Goal: Information Seeking & Learning: Learn about a topic

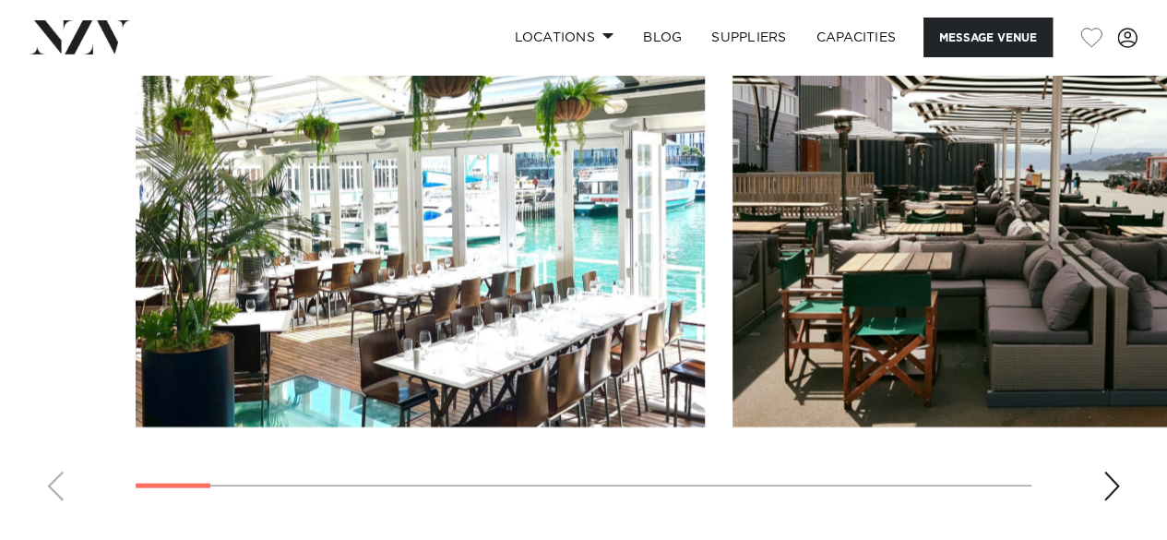
scroll to position [1811, 0]
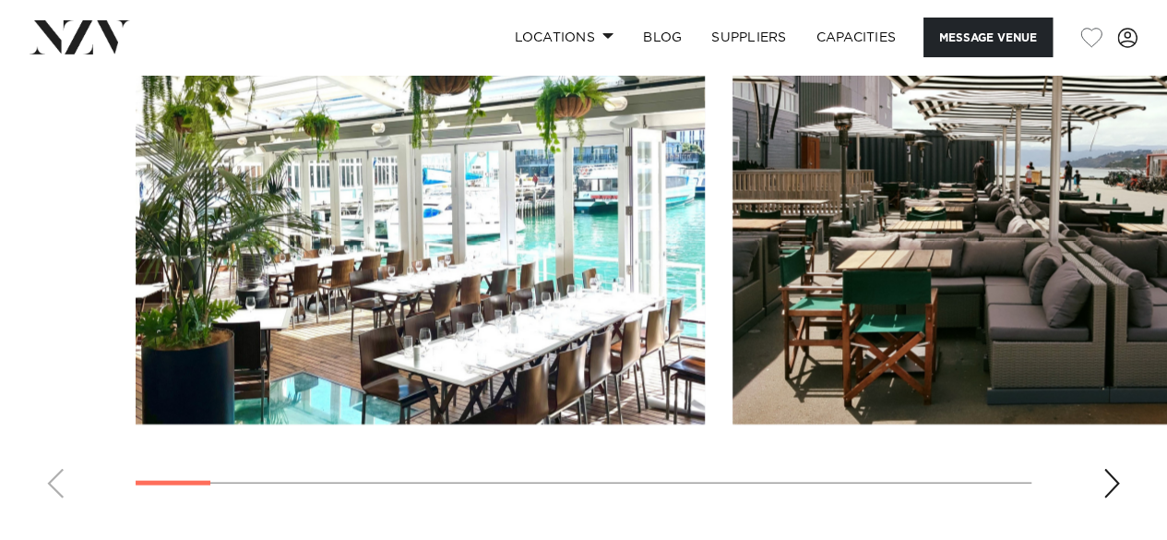
click at [1117, 469] on div "Next slide" at bounding box center [1112, 484] width 18 height 30
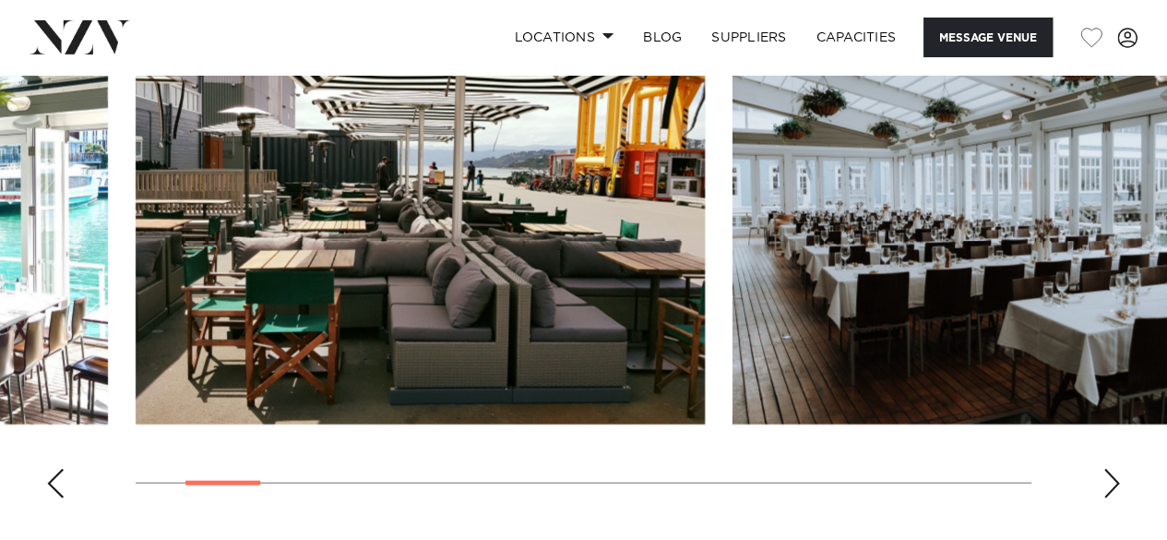
click at [1117, 469] on div "Next slide" at bounding box center [1112, 484] width 18 height 30
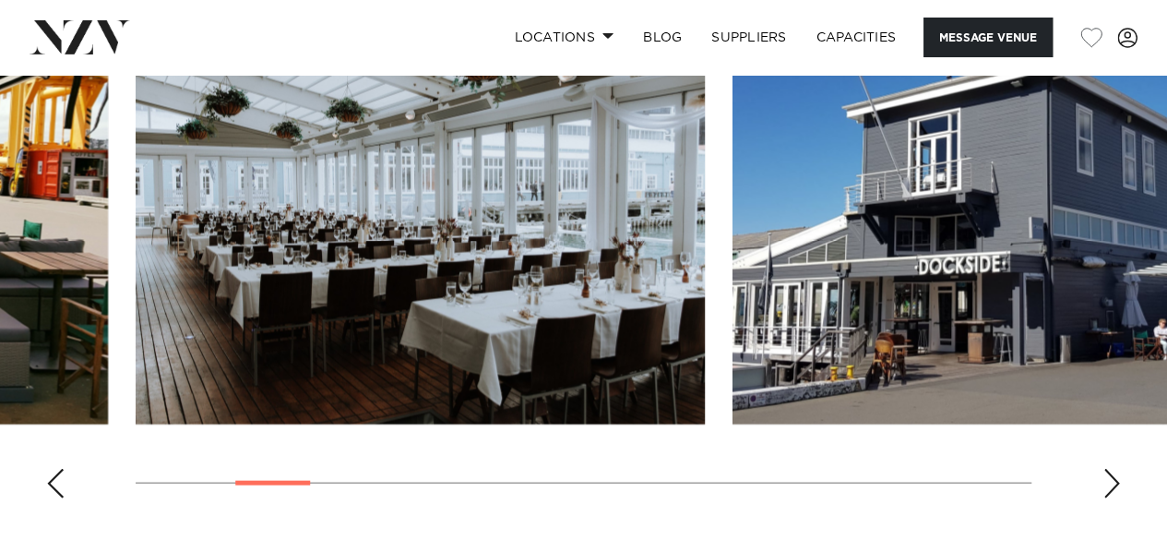
click at [1117, 469] on div "Next slide" at bounding box center [1112, 484] width 18 height 30
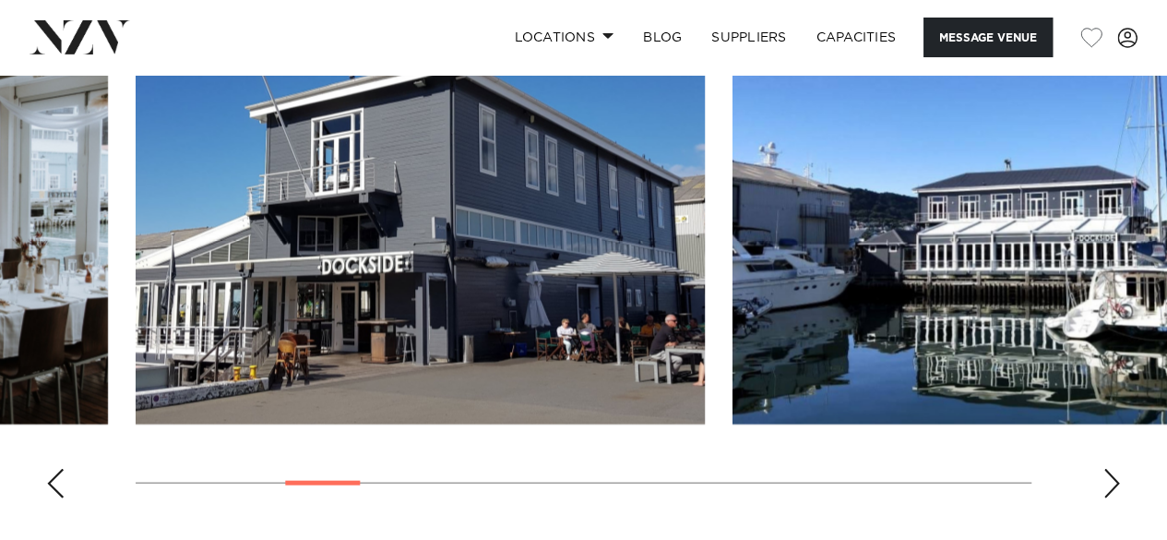
click at [1117, 469] on div "Next slide" at bounding box center [1112, 484] width 18 height 30
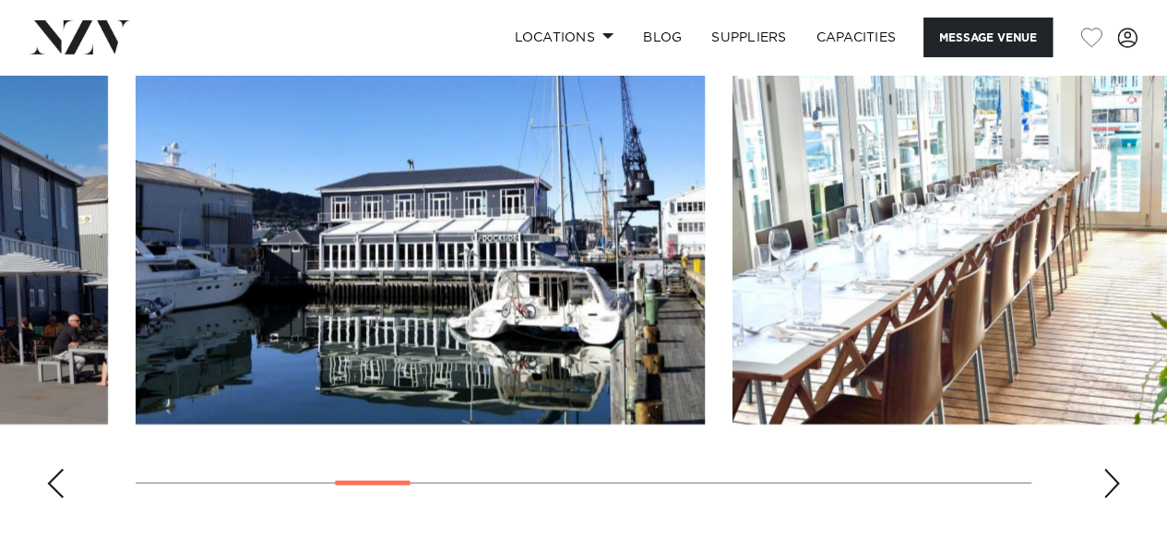
click at [1117, 469] on div "Next slide" at bounding box center [1112, 484] width 18 height 30
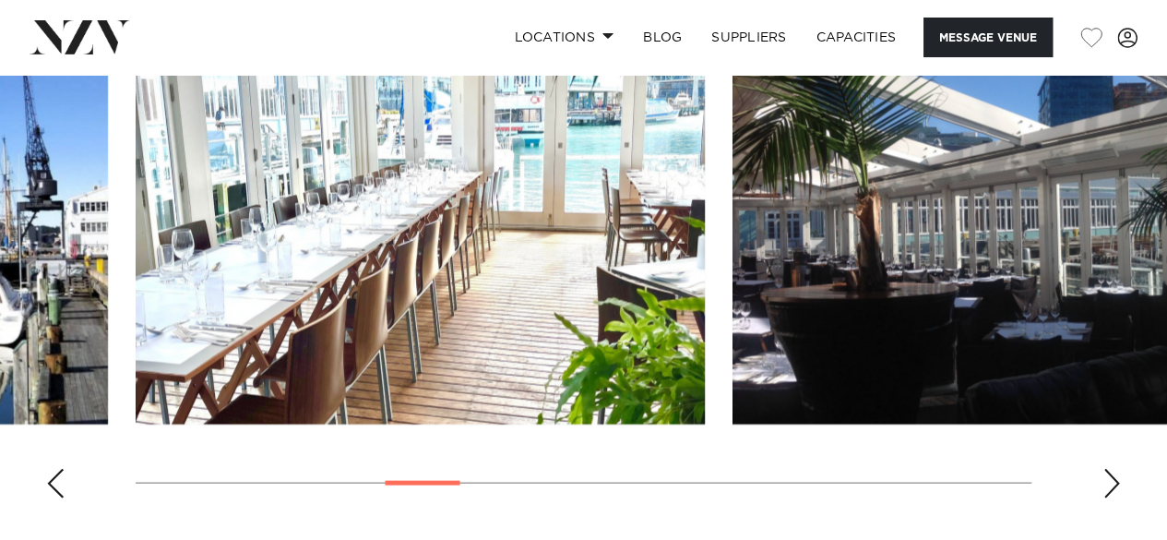
click at [1117, 469] on div "Next slide" at bounding box center [1112, 484] width 18 height 30
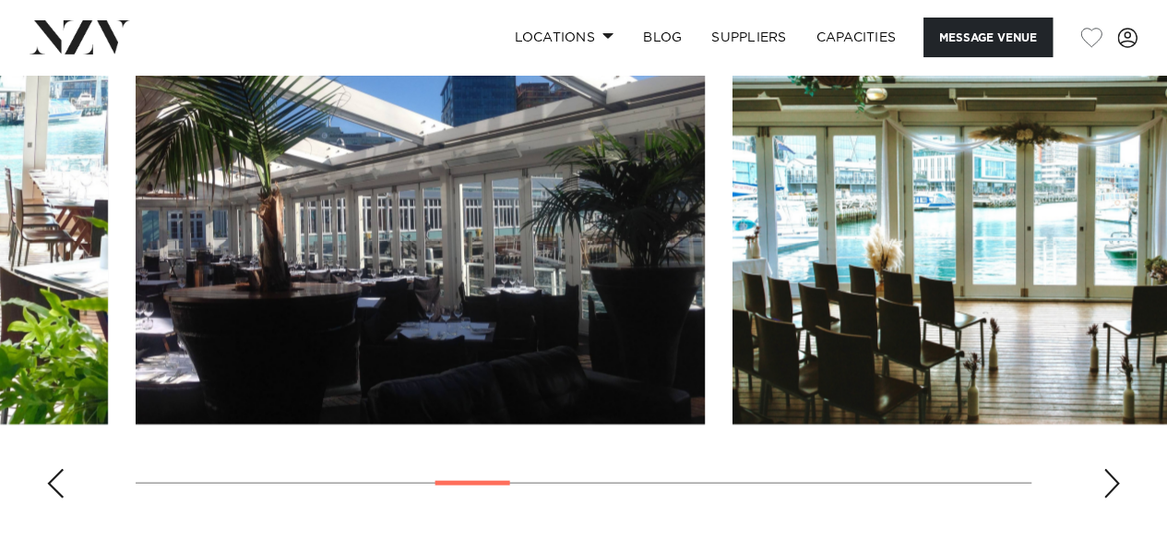
click at [1117, 469] on div "Next slide" at bounding box center [1112, 484] width 18 height 30
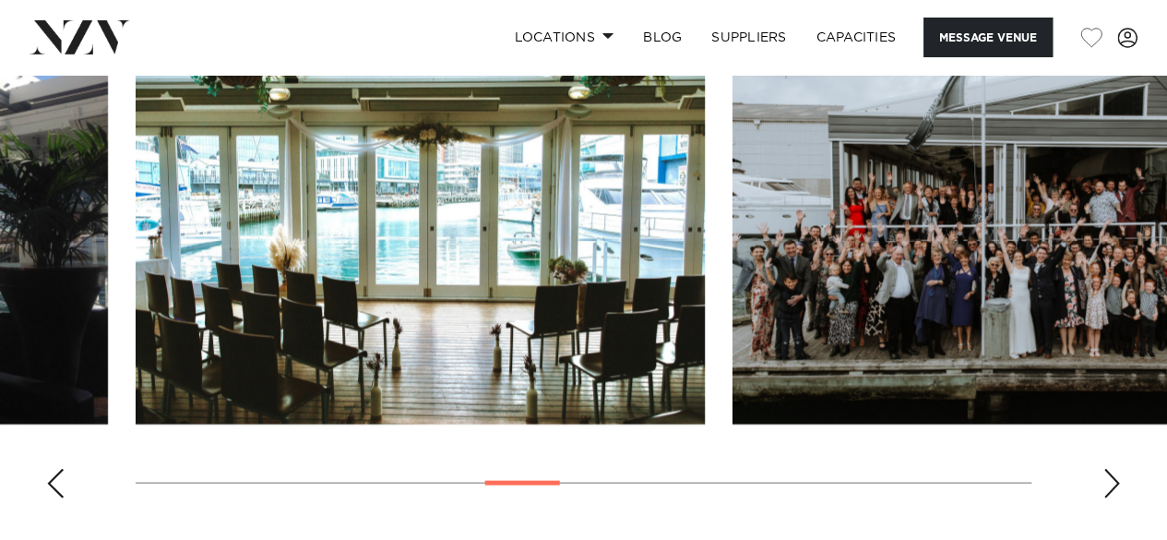
click at [1105, 469] on div "Next slide" at bounding box center [1112, 484] width 18 height 30
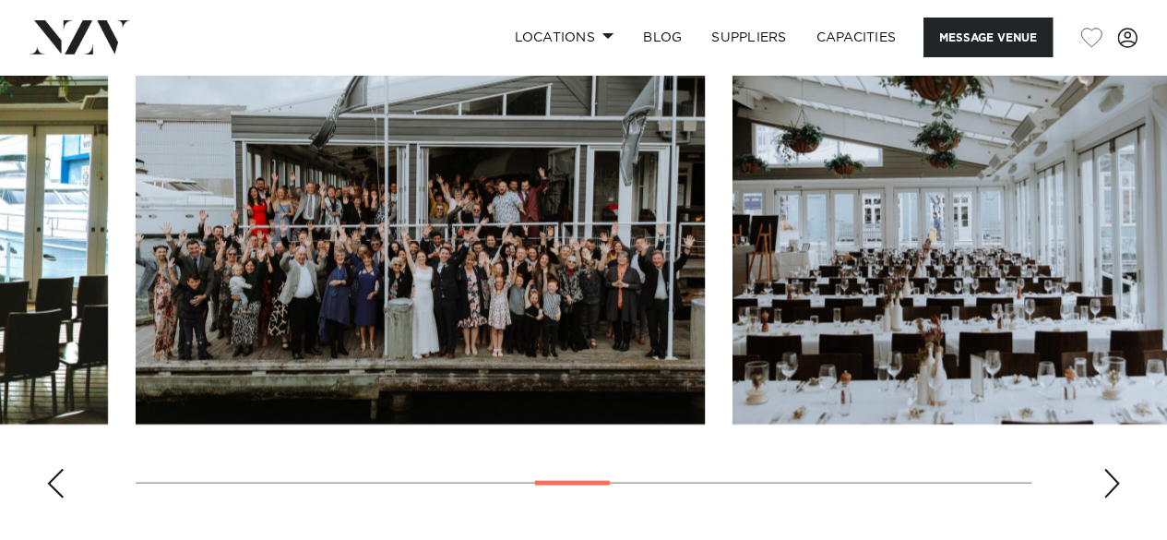
click at [1105, 469] on div "Next slide" at bounding box center [1112, 484] width 18 height 30
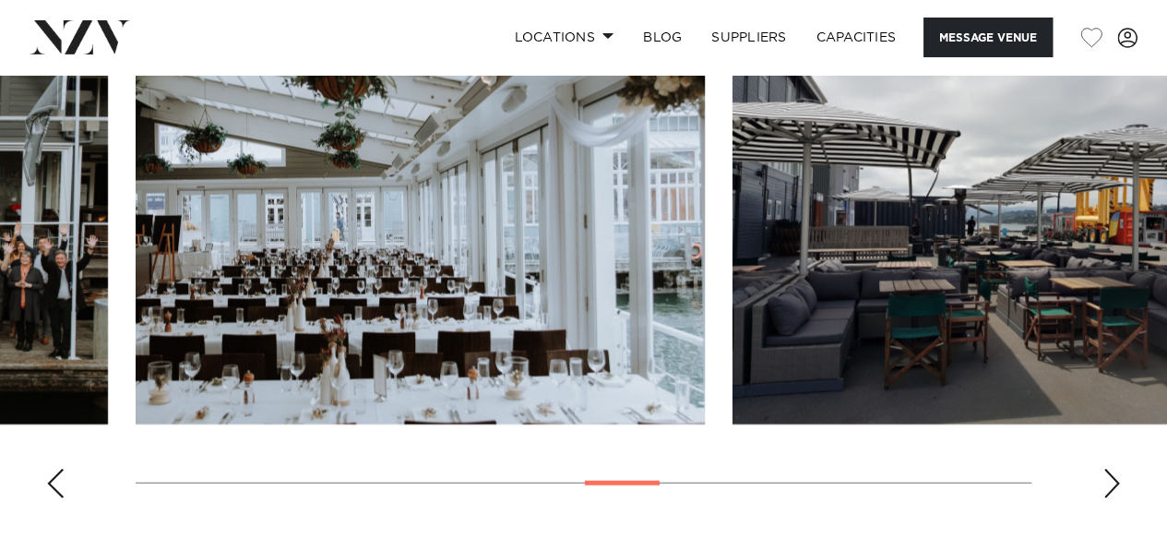
click at [1105, 469] on div "Next slide" at bounding box center [1112, 484] width 18 height 30
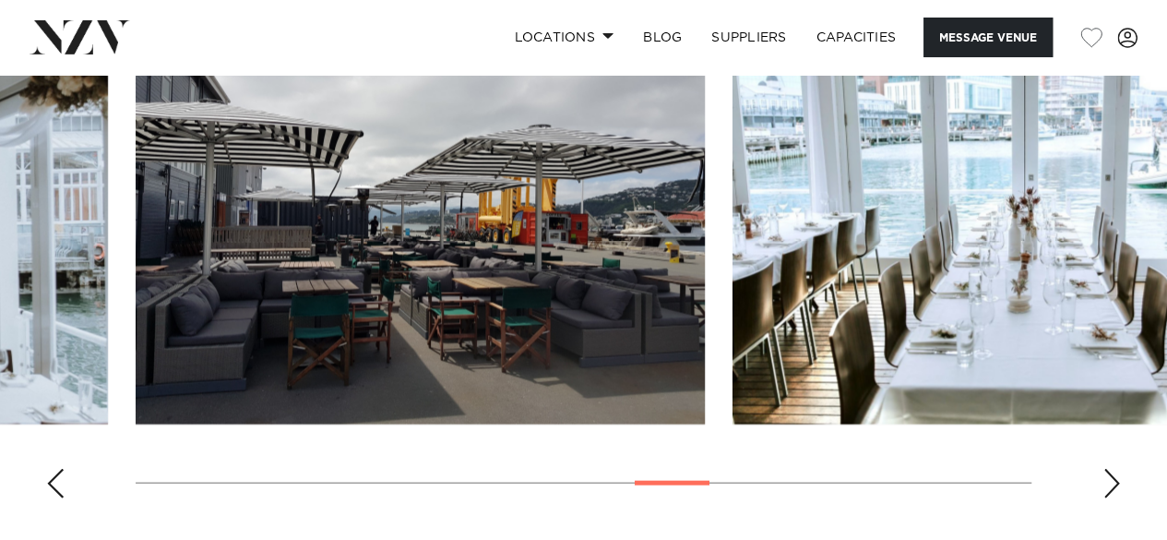
click at [1105, 469] on div "Next slide" at bounding box center [1112, 484] width 18 height 30
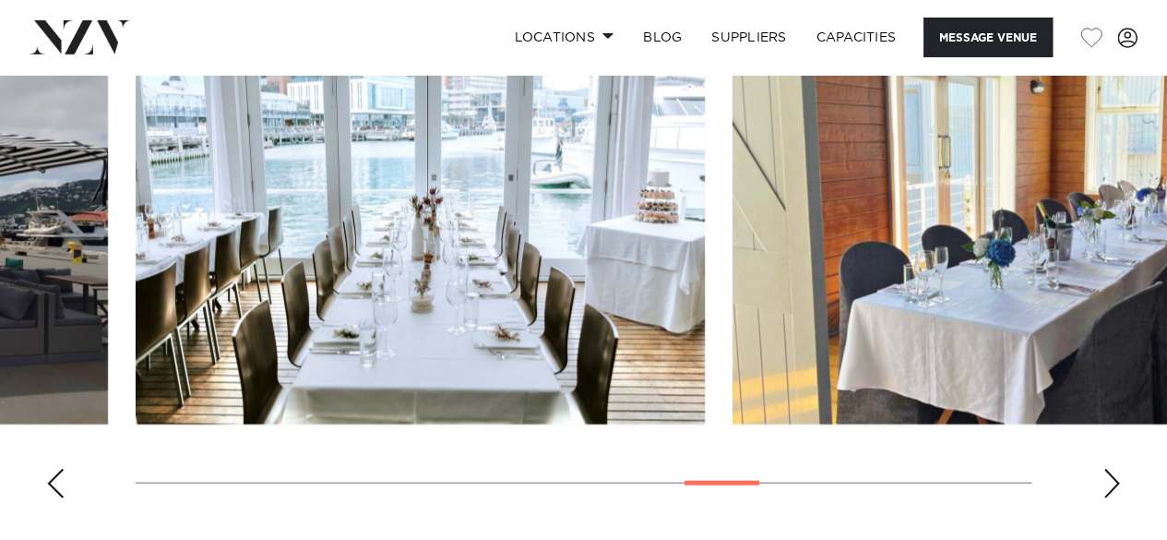
click at [1105, 469] on div "Next slide" at bounding box center [1112, 484] width 18 height 30
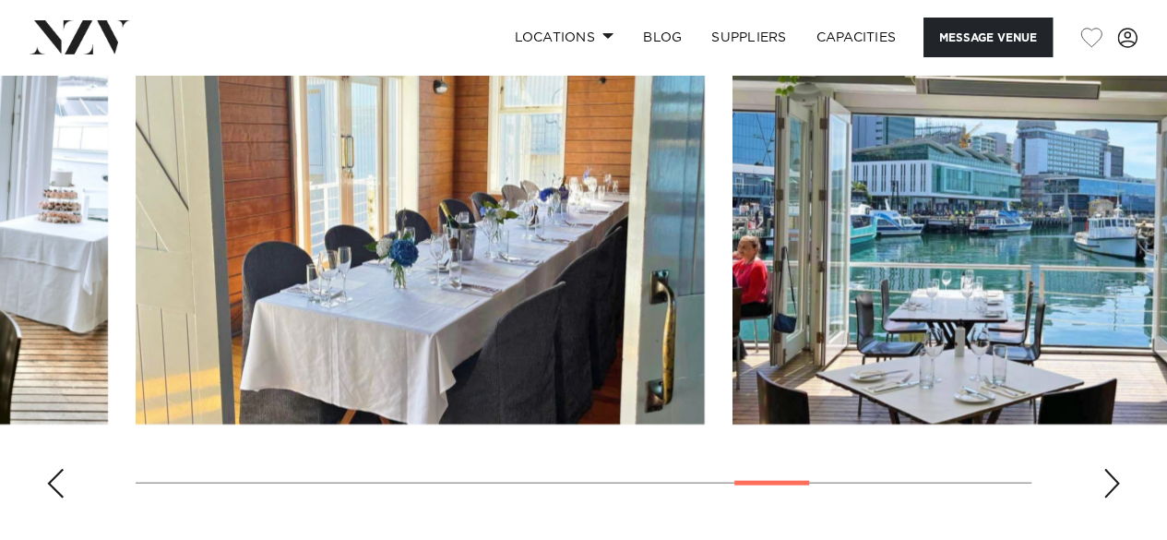
scroll to position [1783, 0]
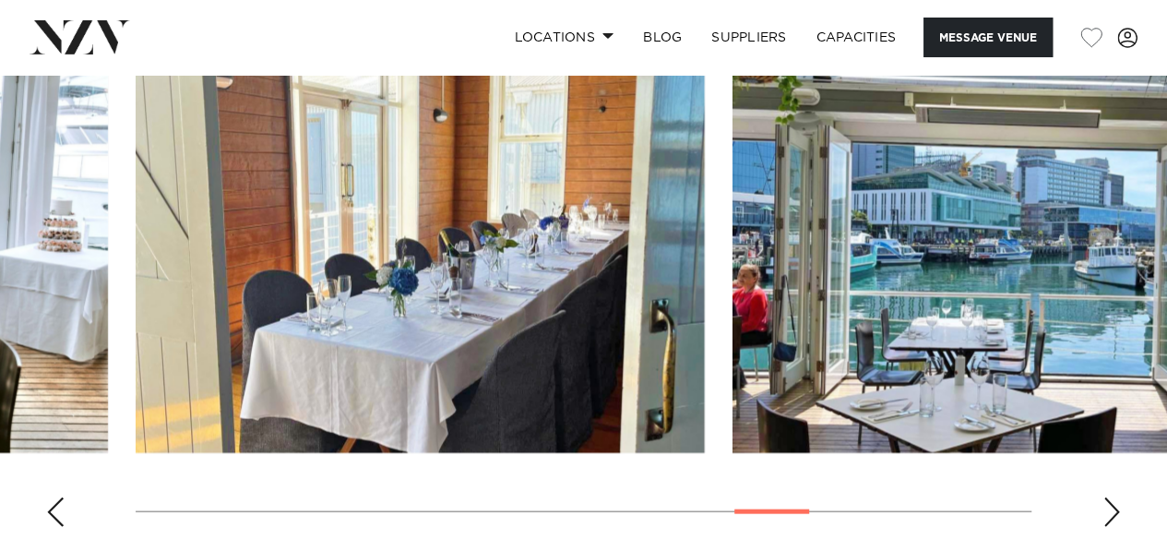
click at [1115, 497] on div "Next slide" at bounding box center [1112, 512] width 18 height 30
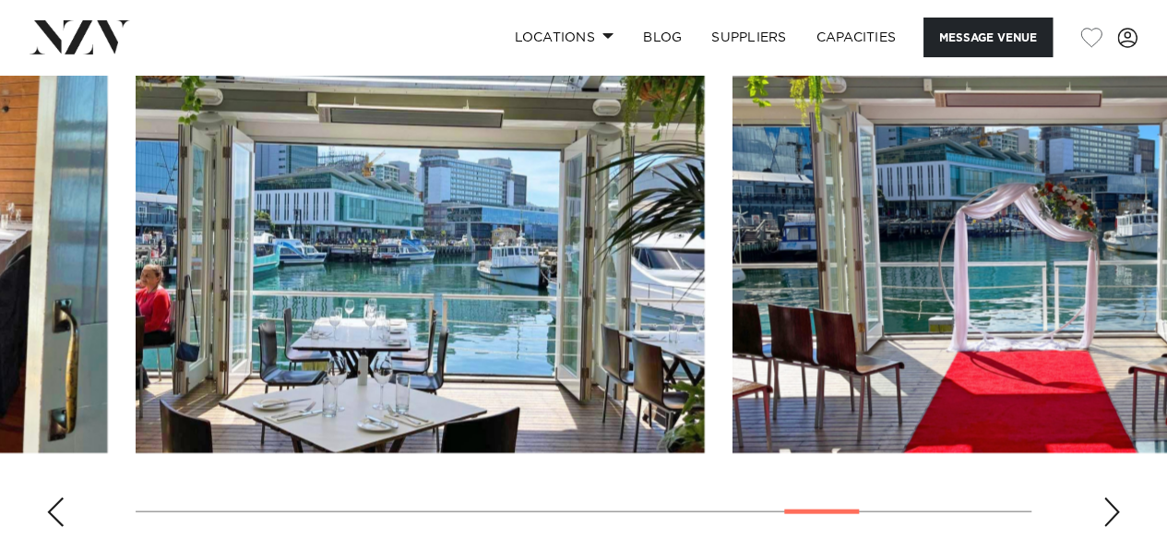
click at [1115, 497] on div "Next slide" at bounding box center [1112, 512] width 18 height 30
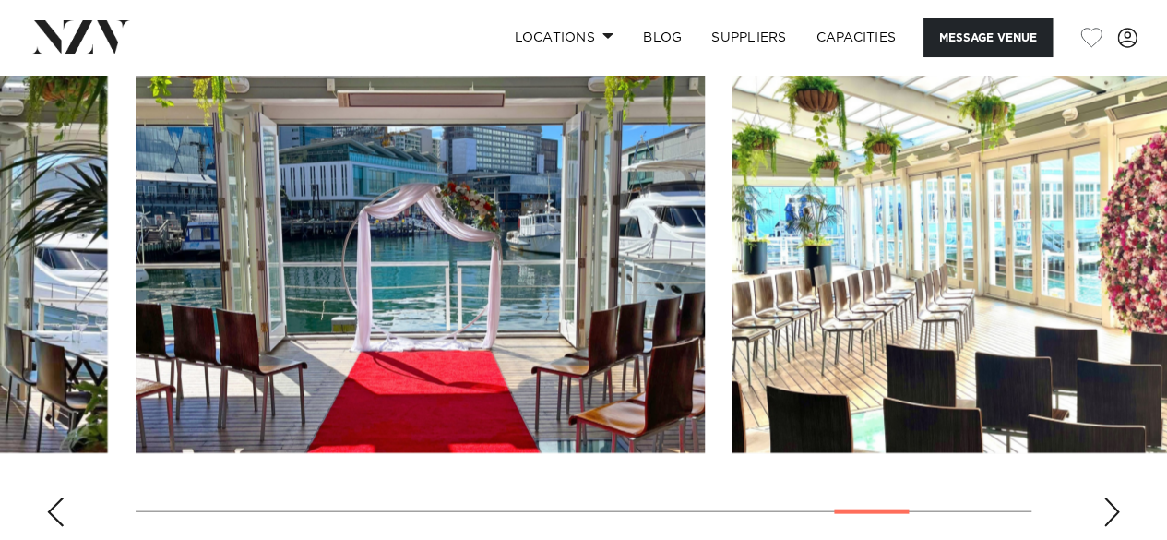
click at [1106, 497] on div "Next slide" at bounding box center [1112, 512] width 18 height 30
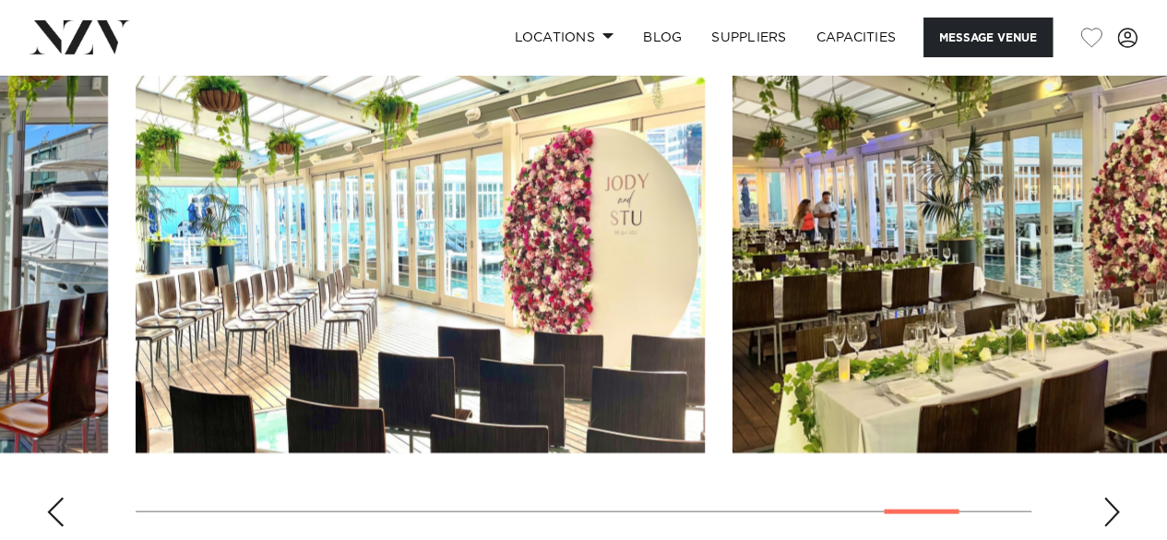
click at [1102, 487] on swiper-container at bounding box center [583, 288] width 1167 height 507
click at [1105, 499] on div "Next slide" at bounding box center [1112, 512] width 18 height 30
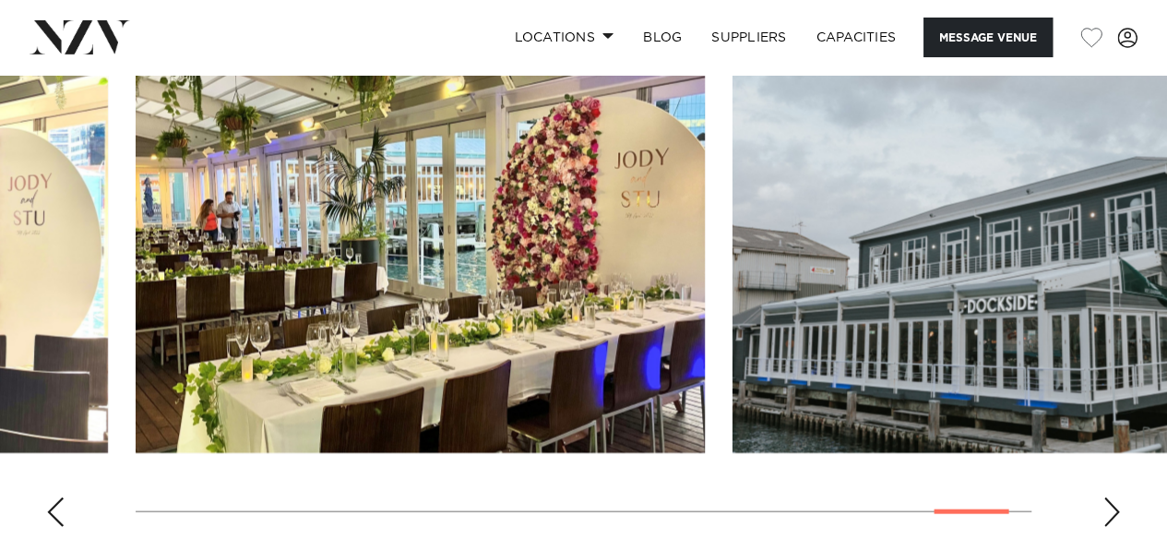
click at [1106, 497] on div "Next slide" at bounding box center [1112, 512] width 18 height 30
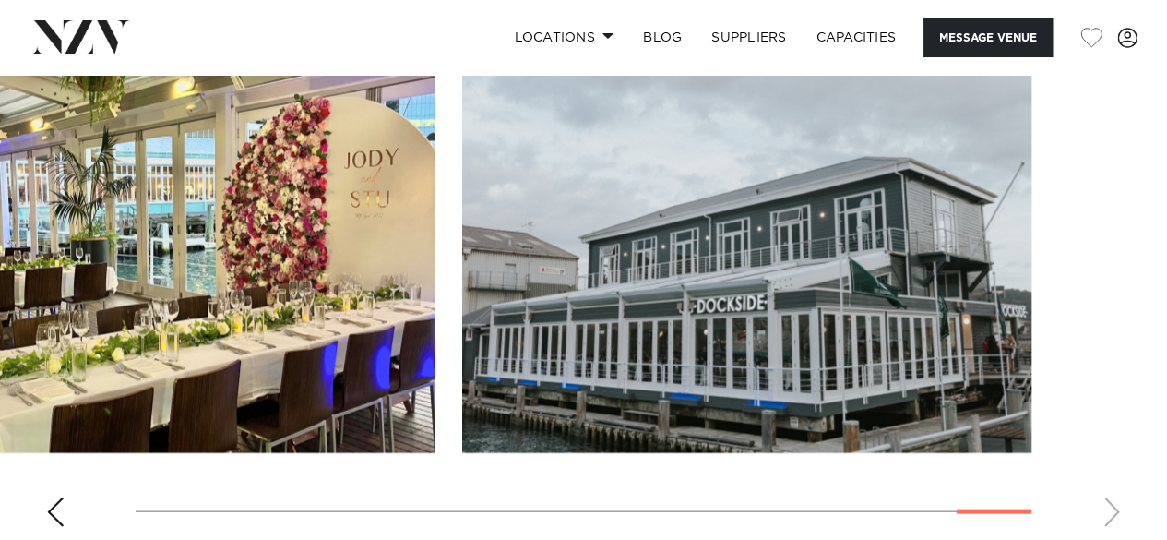
click at [61, 497] on div "Previous slide" at bounding box center [55, 512] width 18 height 30
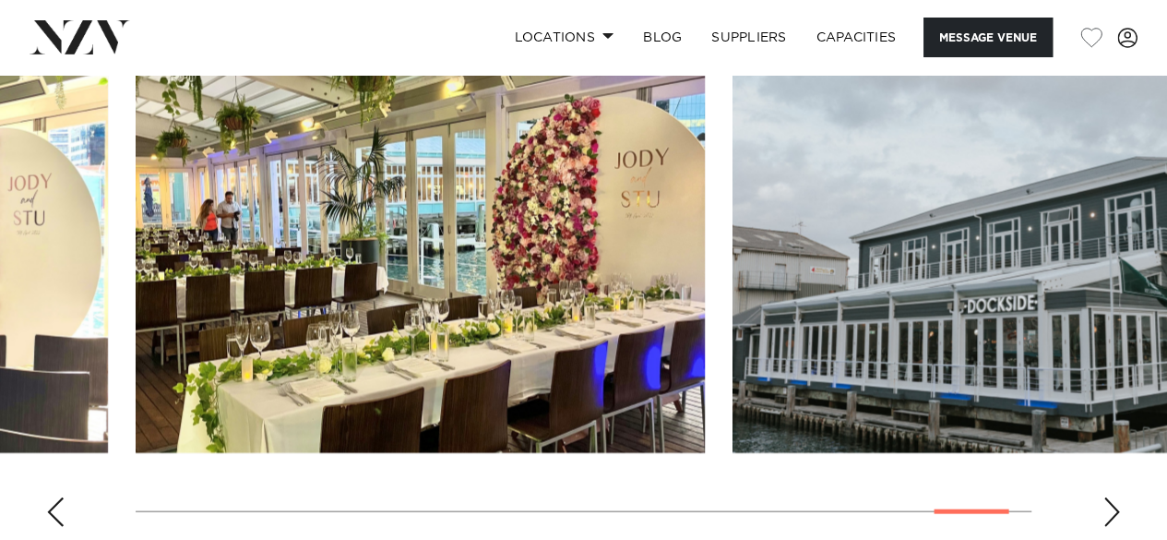
click at [61, 497] on div "Previous slide" at bounding box center [55, 512] width 18 height 30
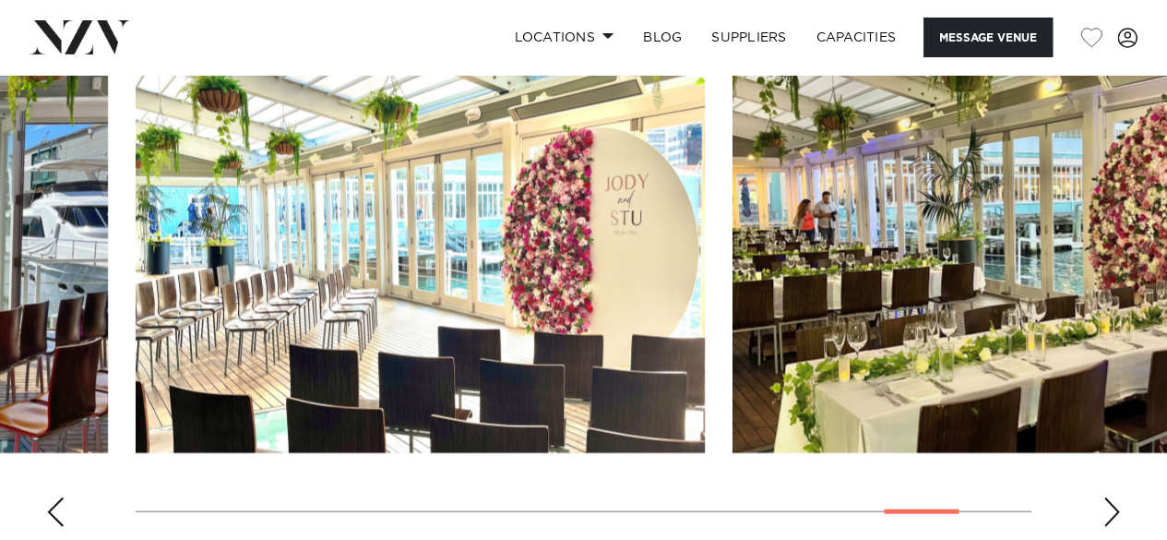
click at [61, 497] on div "Previous slide" at bounding box center [55, 512] width 18 height 30
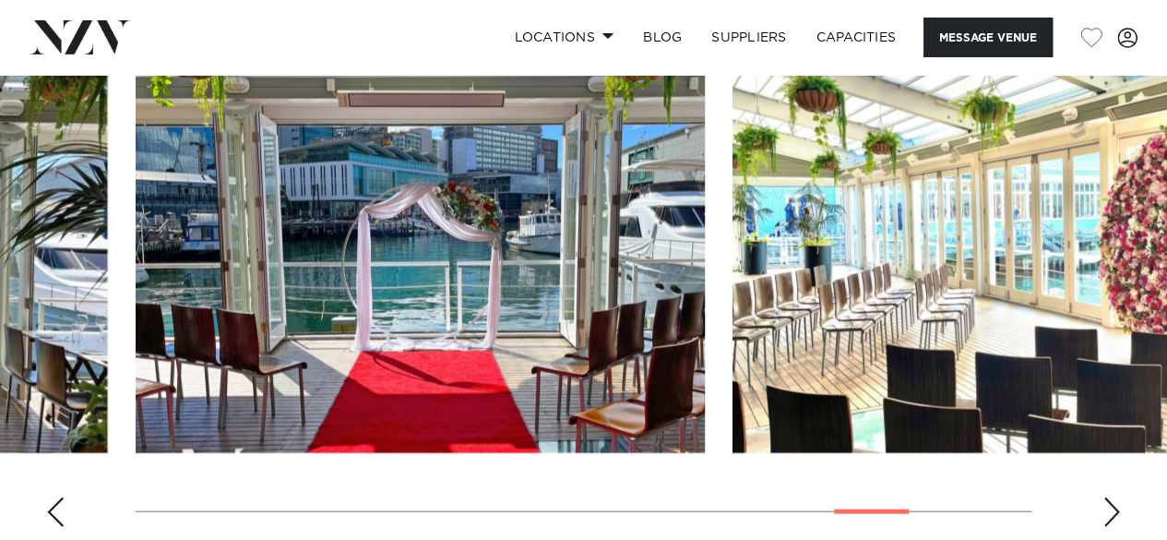
click at [52, 497] on div "Previous slide" at bounding box center [55, 512] width 18 height 30
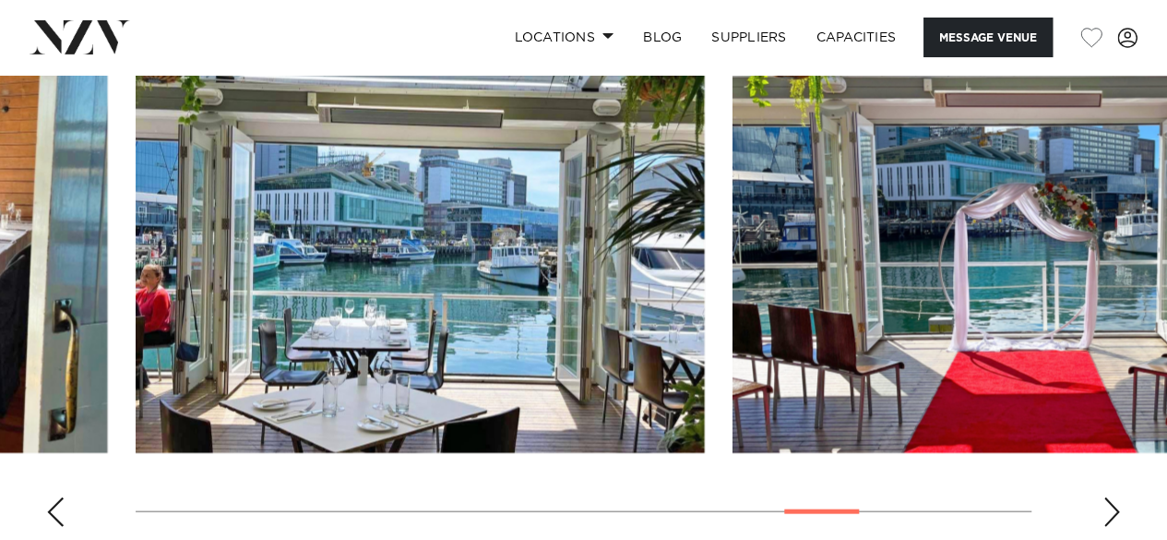
click at [52, 497] on div "Previous slide" at bounding box center [55, 512] width 18 height 30
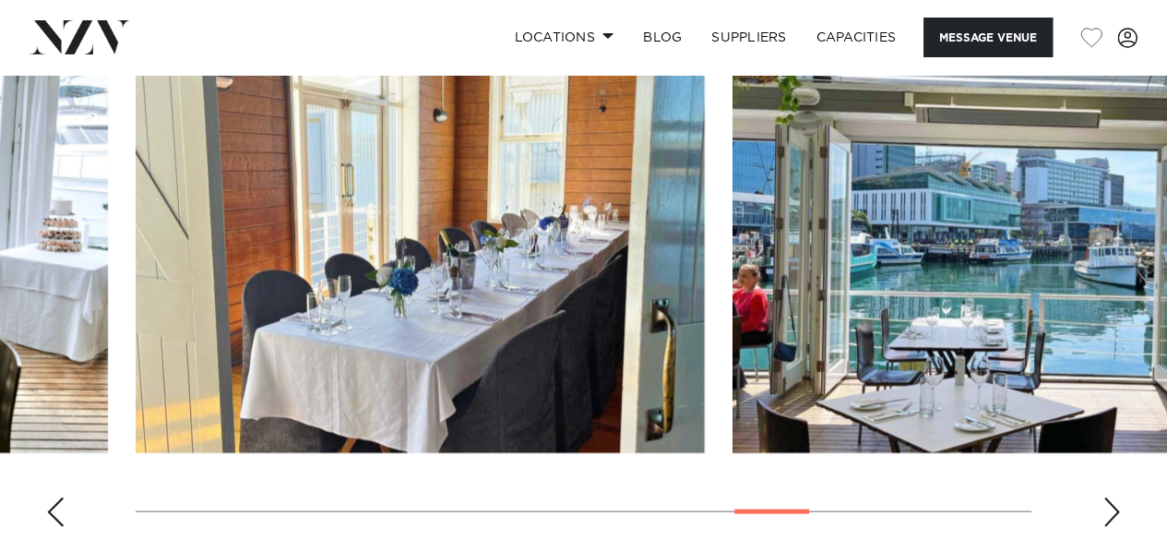
click at [66, 493] on swiper-container at bounding box center [583, 288] width 1167 height 507
click at [57, 497] on div "Previous slide" at bounding box center [55, 512] width 18 height 30
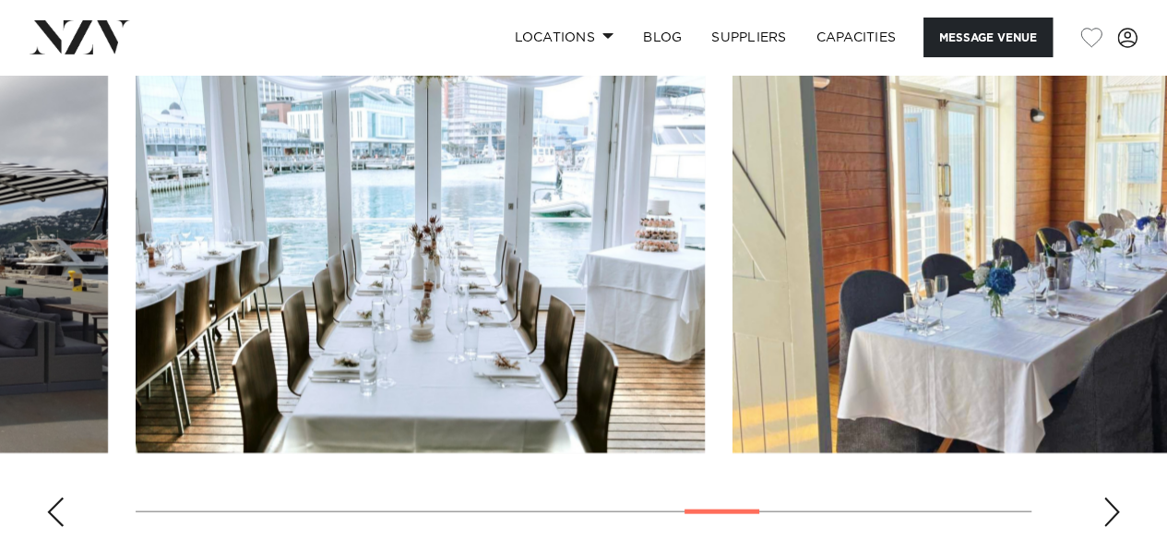
click at [57, 497] on div "Previous slide" at bounding box center [55, 512] width 18 height 30
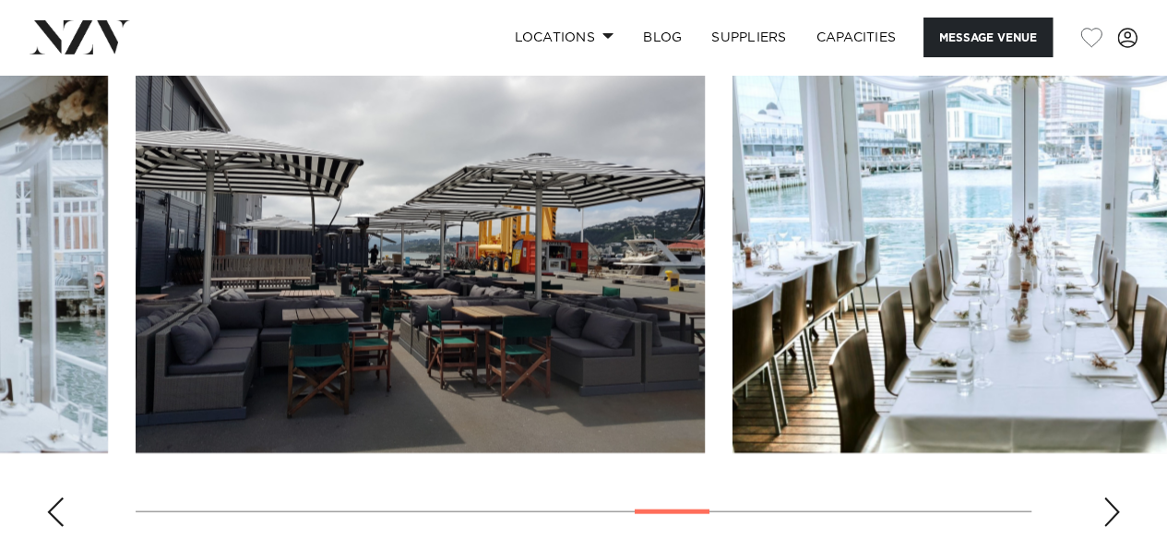
click at [57, 497] on div "Previous slide" at bounding box center [55, 512] width 18 height 30
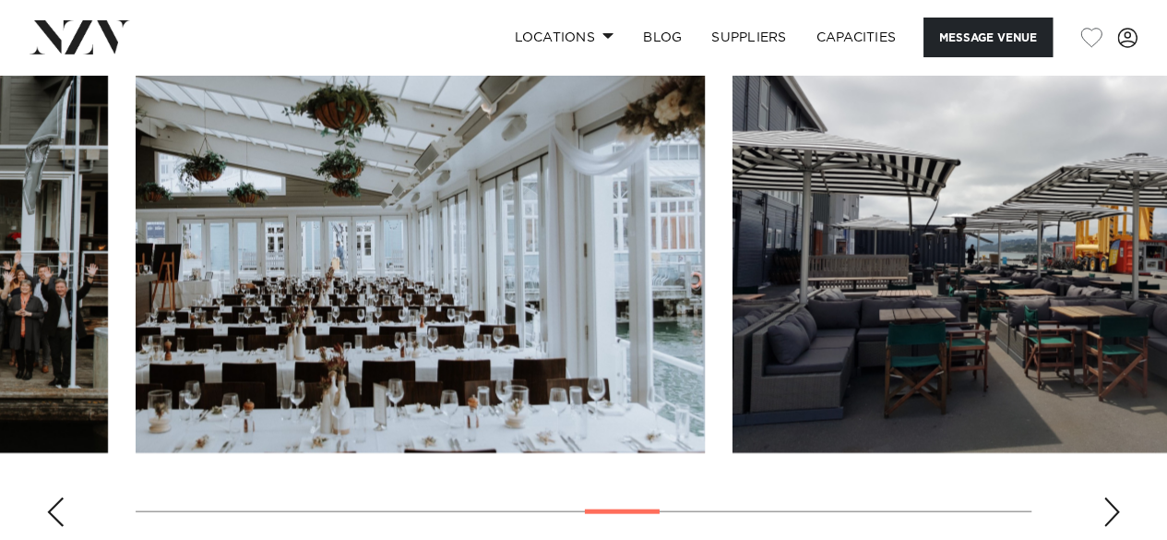
click at [57, 497] on div "Previous slide" at bounding box center [55, 512] width 18 height 30
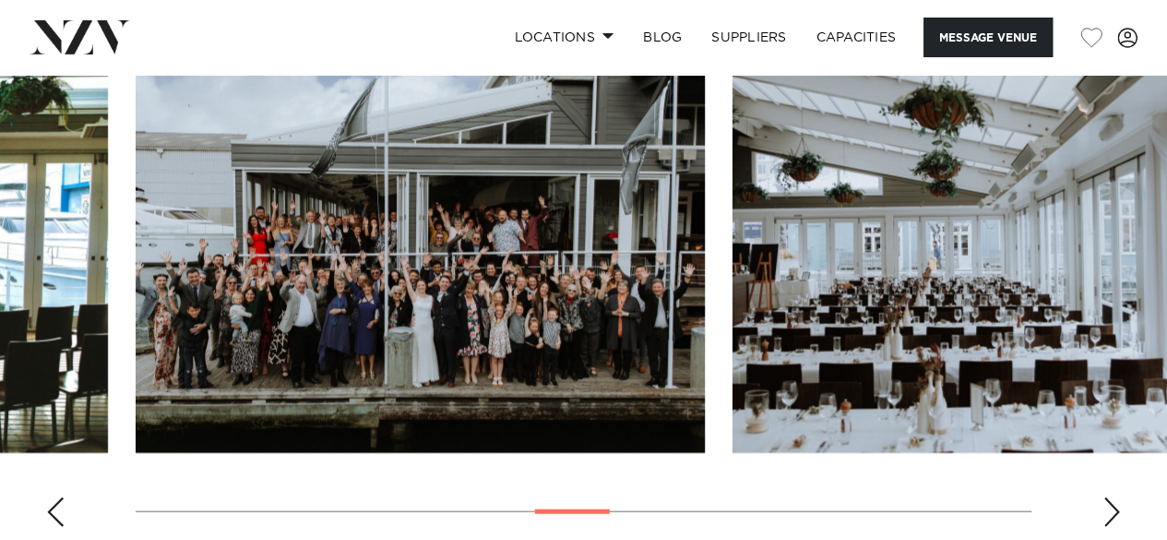
click at [57, 497] on div "Previous slide" at bounding box center [55, 512] width 18 height 30
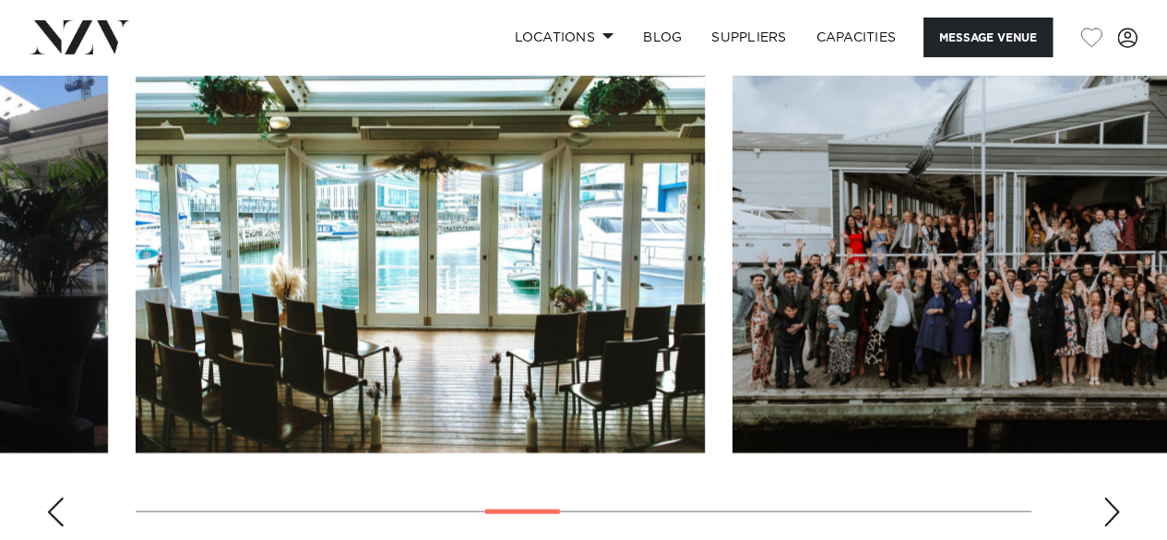
click at [57, 497] on div "Previous slide" at bounding box center [55, 512] width 18 height 30
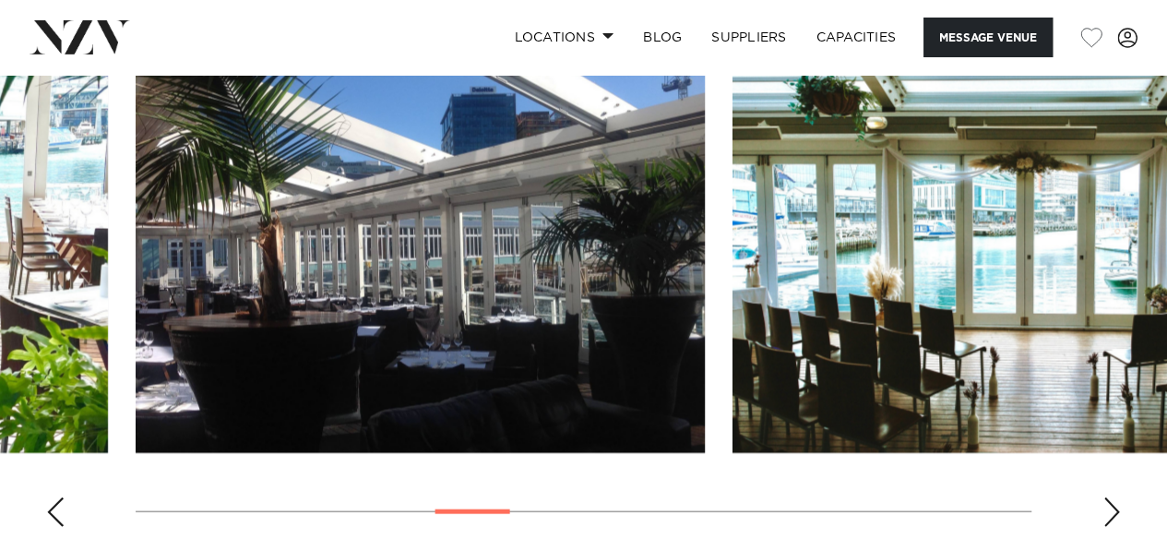
click at [57, 497] on div "Previous slide" at bounding box center [55, 512] width 18 height 30
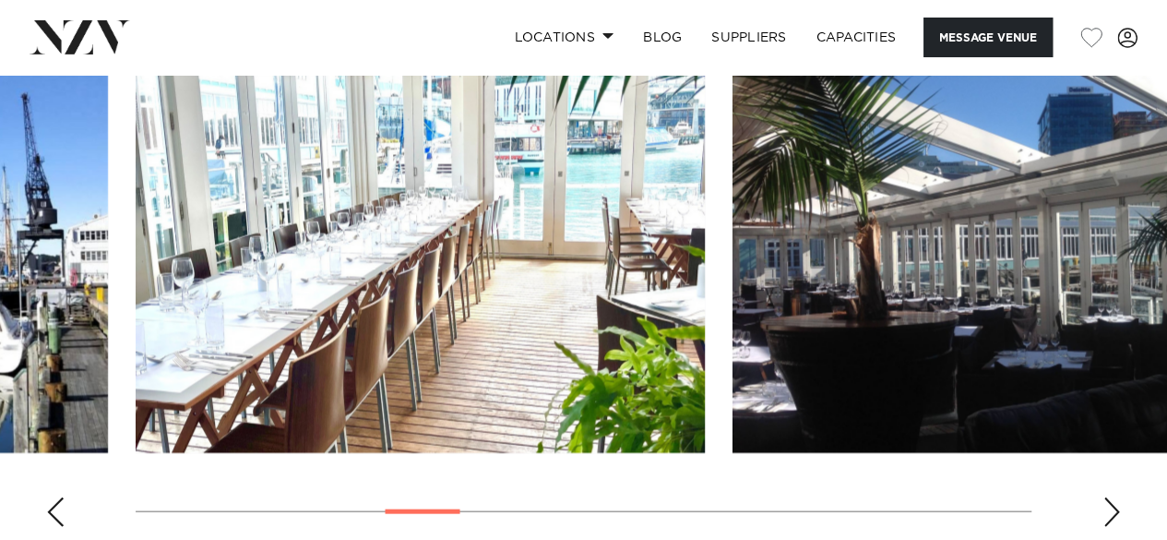
click at [57, 497] on div "Previous slide" at bounding box center [55, 512] width 18 height 30
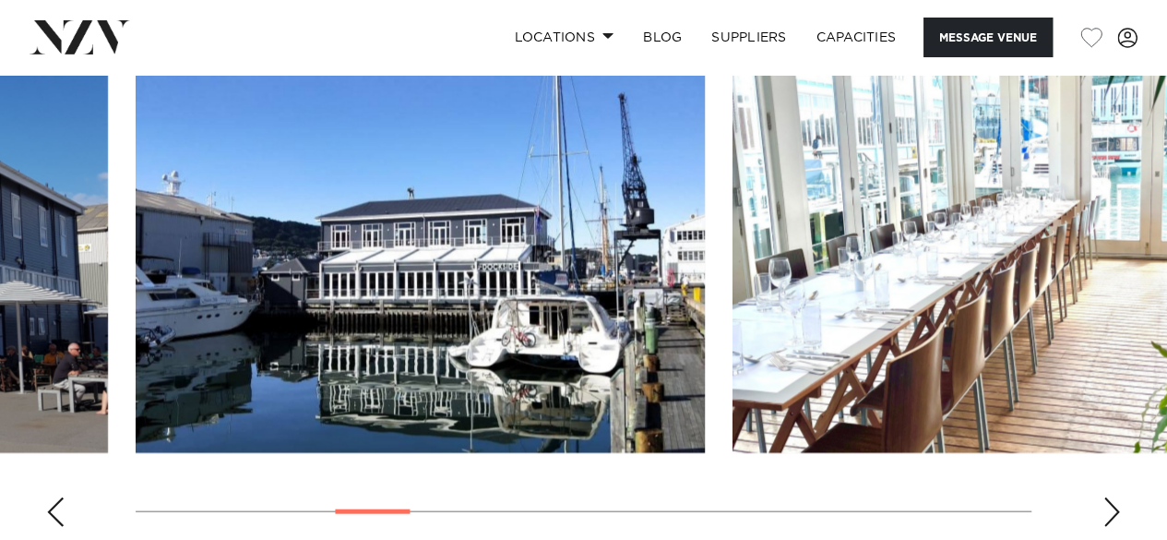
click at [57, 497] on div "Previous slide" at bounding box center [55, 512] width 18 height 30
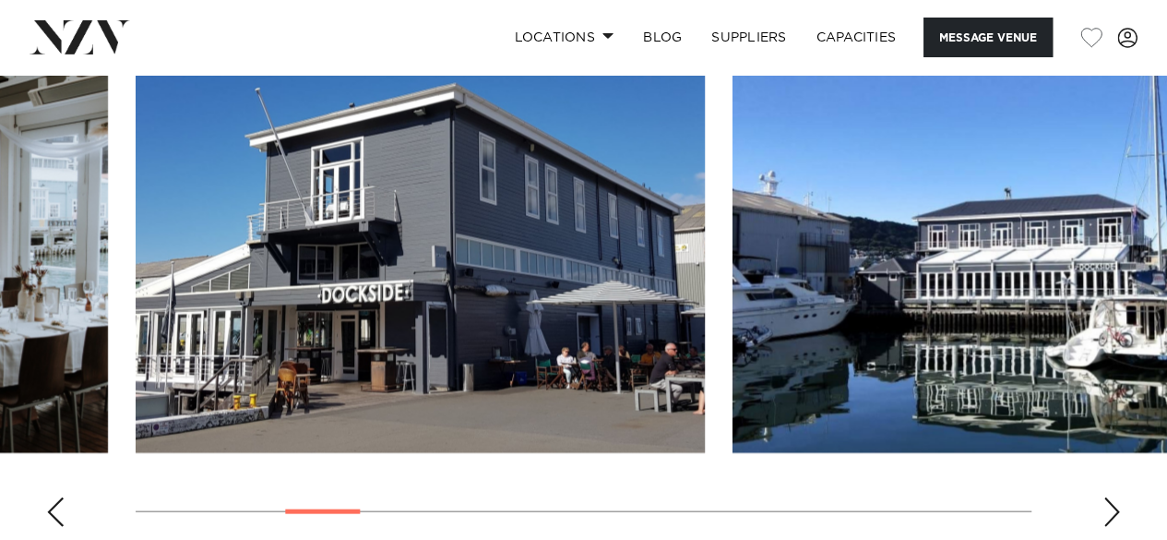
click at [57, 497] on div "Previous slide" at bounding box center [55, 512] width 18 height 30
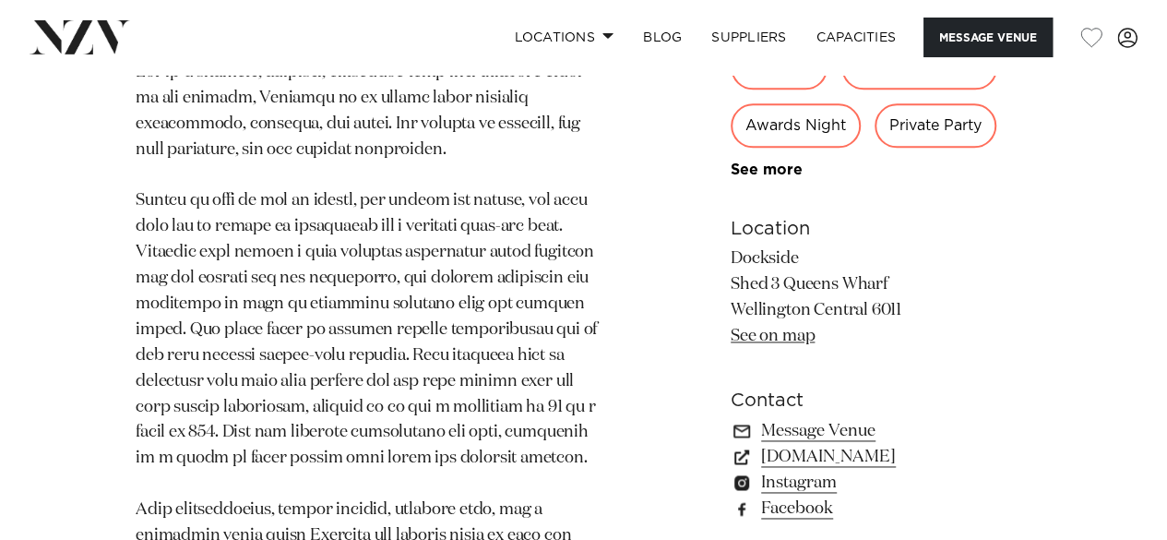
scroll to position [1295, 0]
